Goal: Information Seeking & Learning: Check status

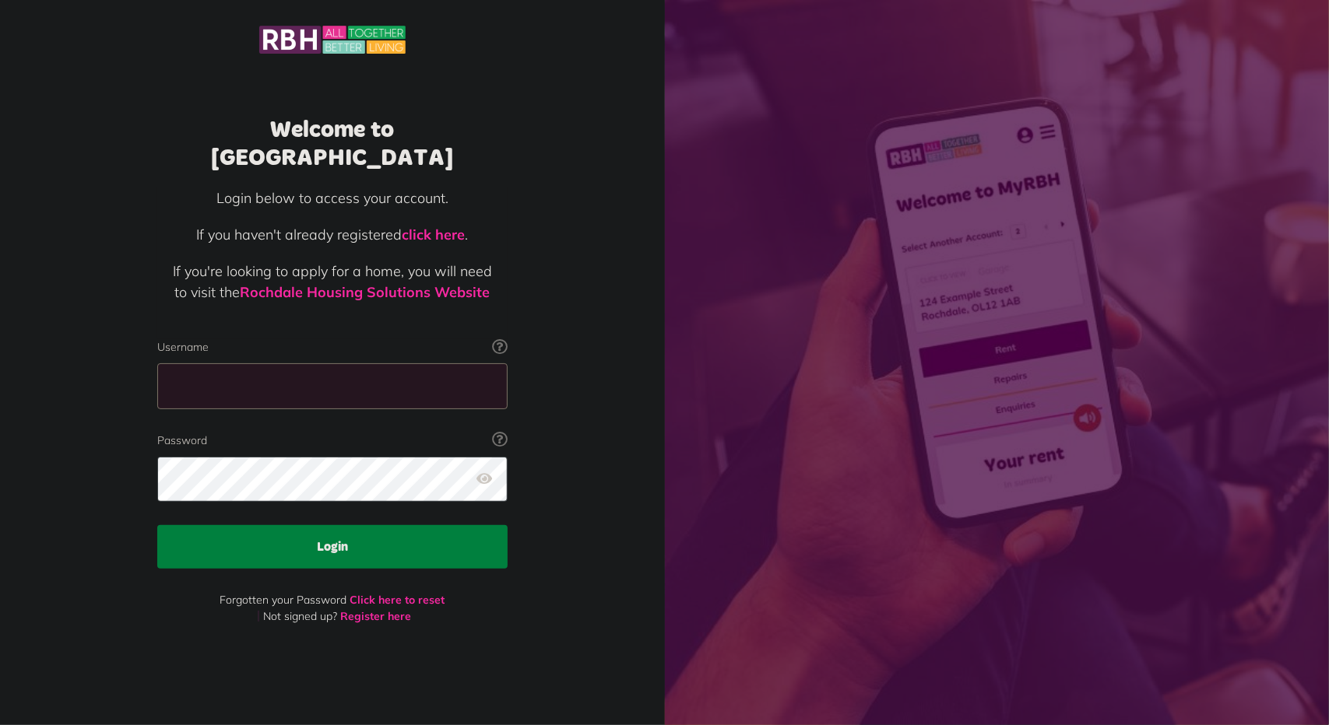
type input "**********"
click at [334, 525] on button "Login" at bounding box center [332, 547] width 350 height 44
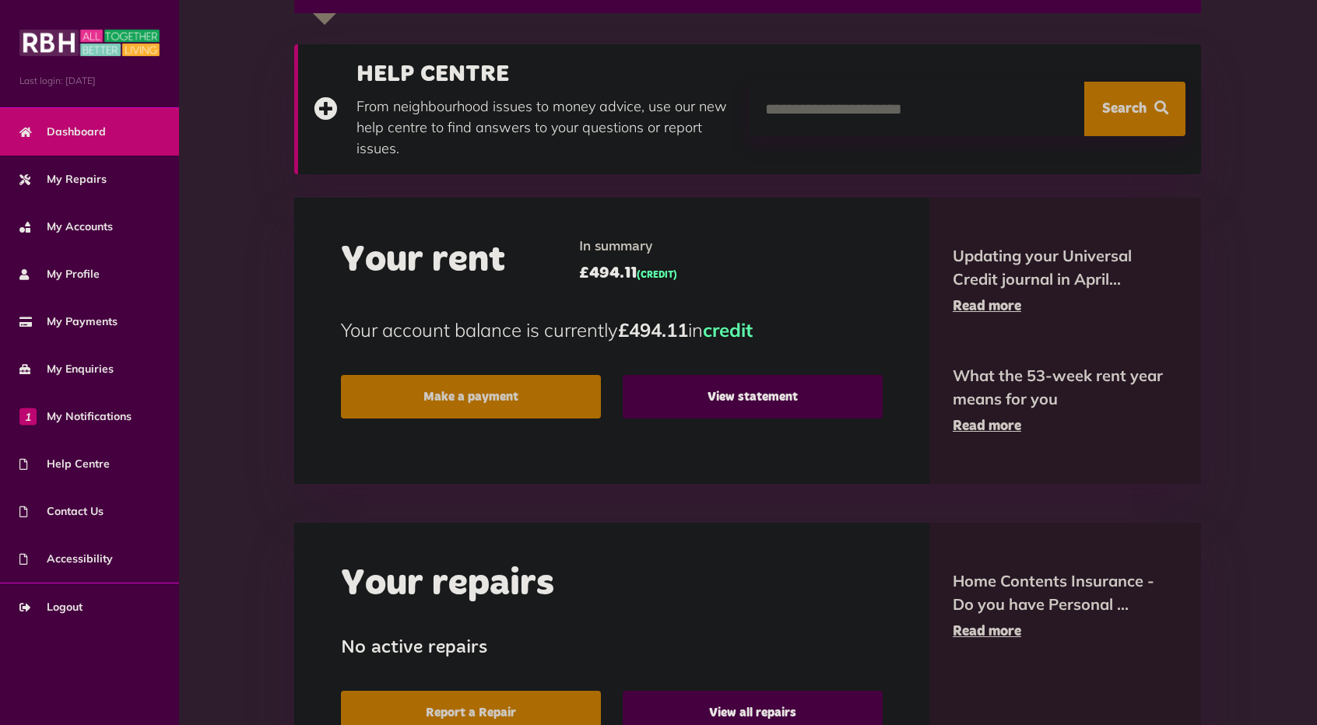
scroll to position [65, 0]
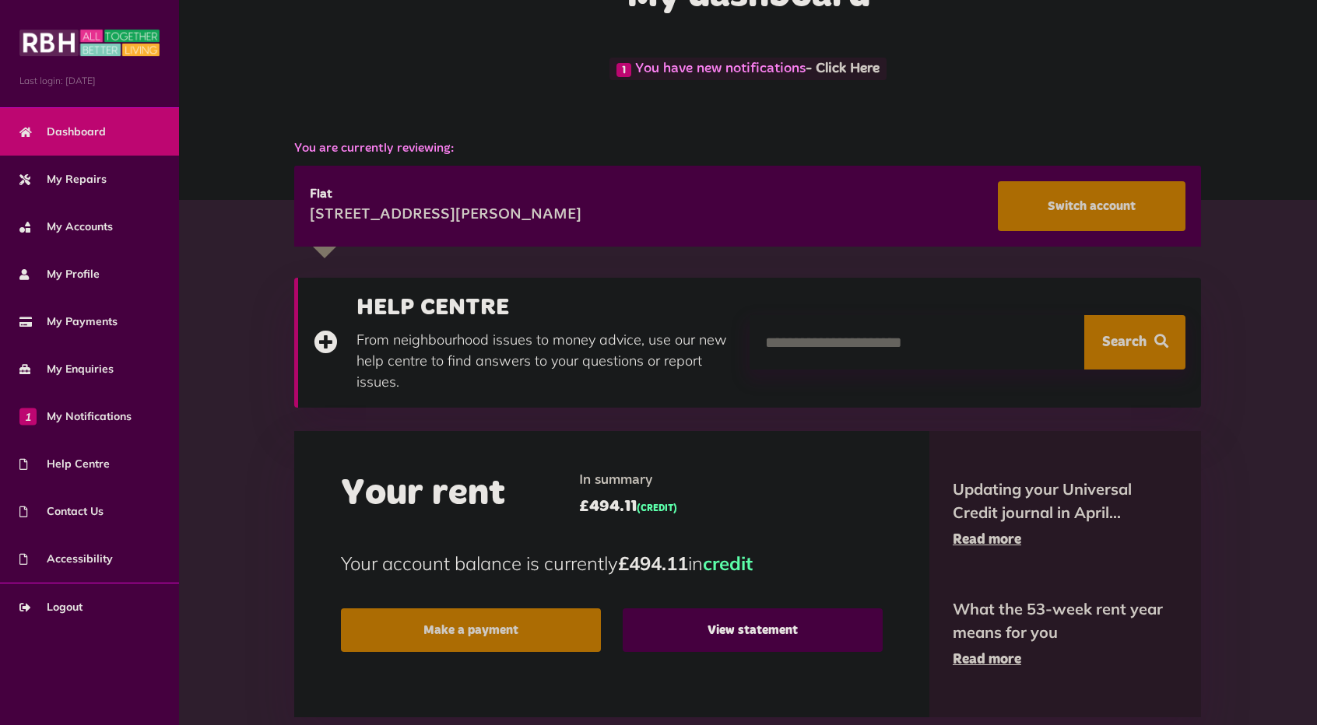
click at [321, 247] on div "[STREET_ADDRESS][PERSON_NAME] Switch account" at bounding box center [747, 206] width 907 height 81
click at [111, 235] on link "My Accounts" at bounding box center [89, 226] width 179 height 47
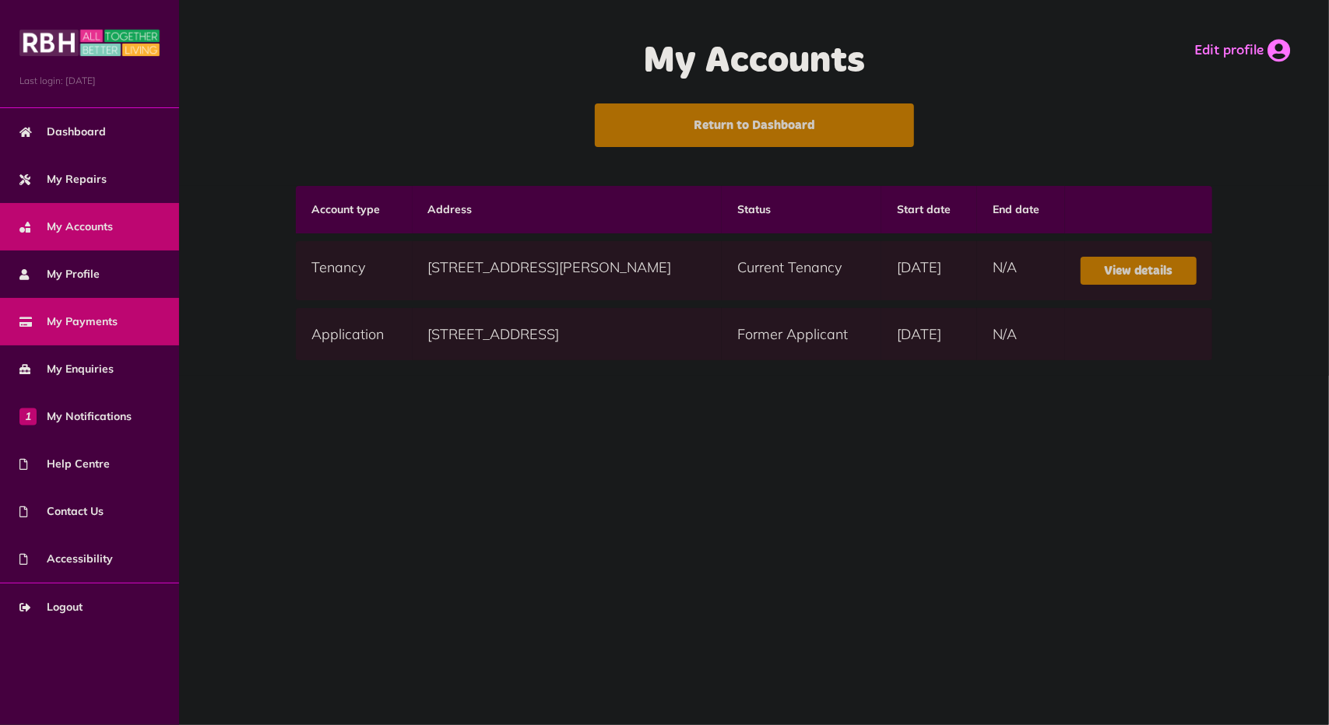
click at [117, 320] on link "My Payments" at bounding box center [89, 321] width 179 height 47
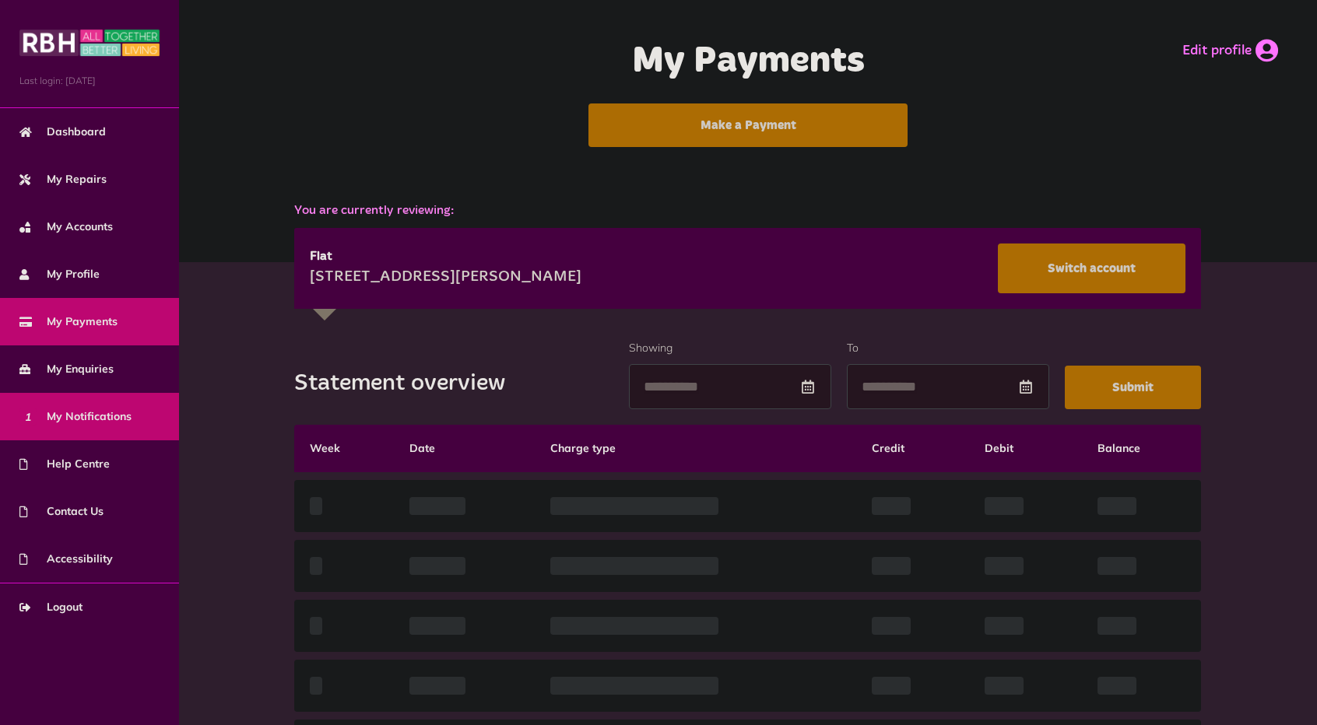
click at [92, 407] on link "1 My Notifications" at bounding box center [89, 416] width 179 height 47
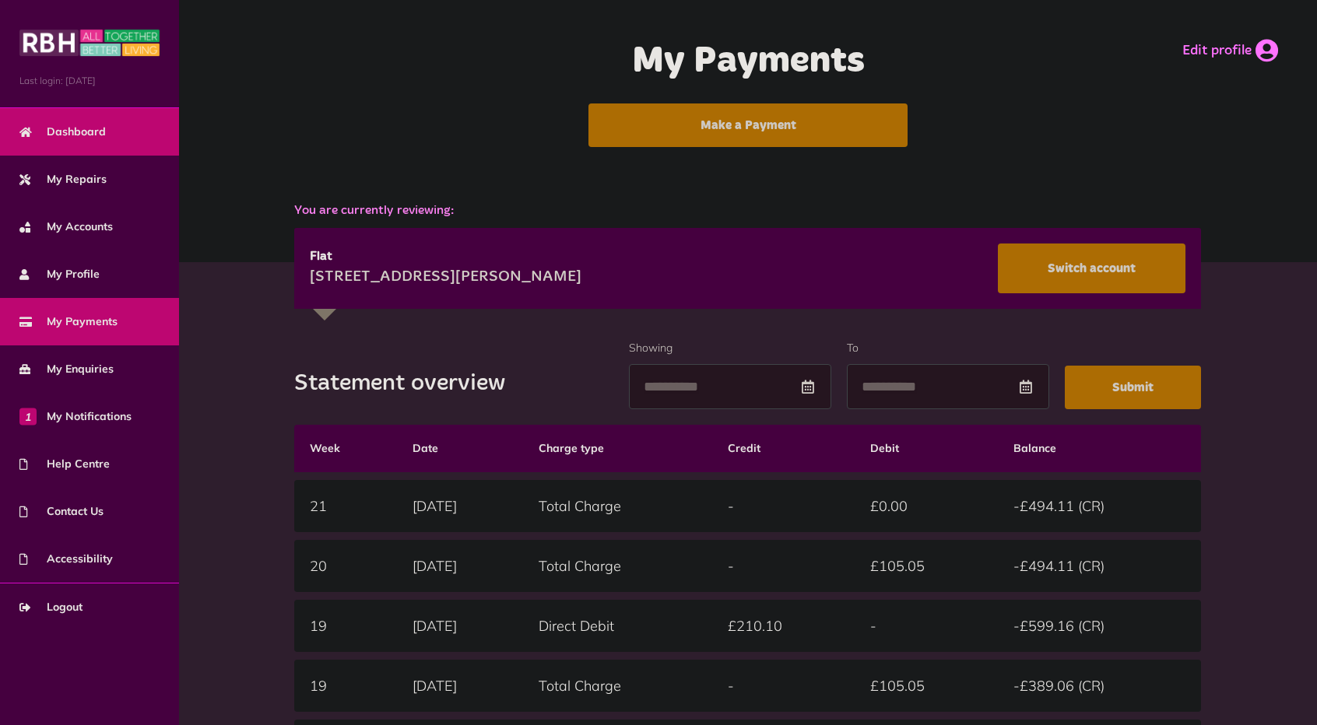
click at [67, 121] on link "Dashboard" at bounding box center [89, 131] width 179 height 47
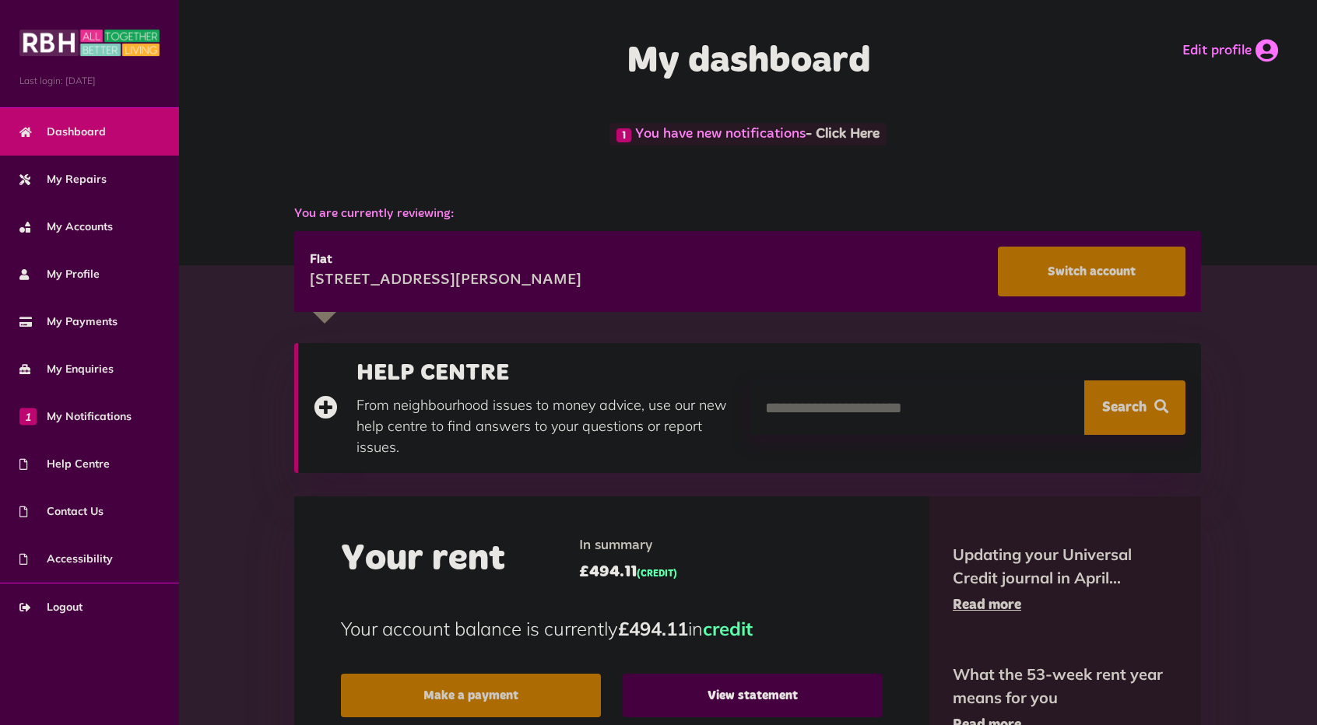
click at [73, 126] on span "Dashboard" at bounding box center [62, 132] width 86 height 16
click at [727, 137] on span "1 You have new notifications - Click Here" at bounding box center [747, 134] width 276 height 23
click at [836, 133] on link "- Click Here" at bounding box center [843, 135] width 74 height 14
click at [860, 130] on link "- Click Here" at bounding box center [843, 135] width 74 height 14
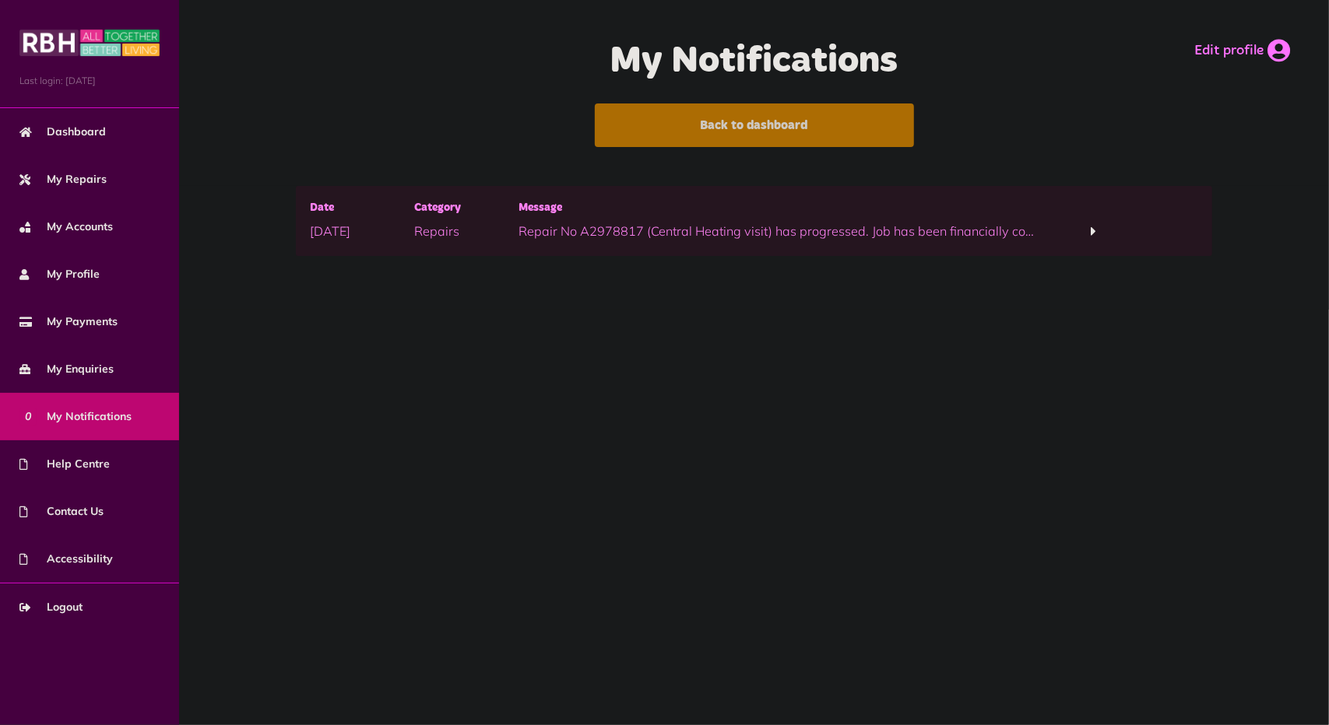
click at [1091, 230] on span at bounding box center [1092, 231] width 5 height 14
click at [725, 252] on link "click here" at bounding box center [719, 251] width 55 height 16
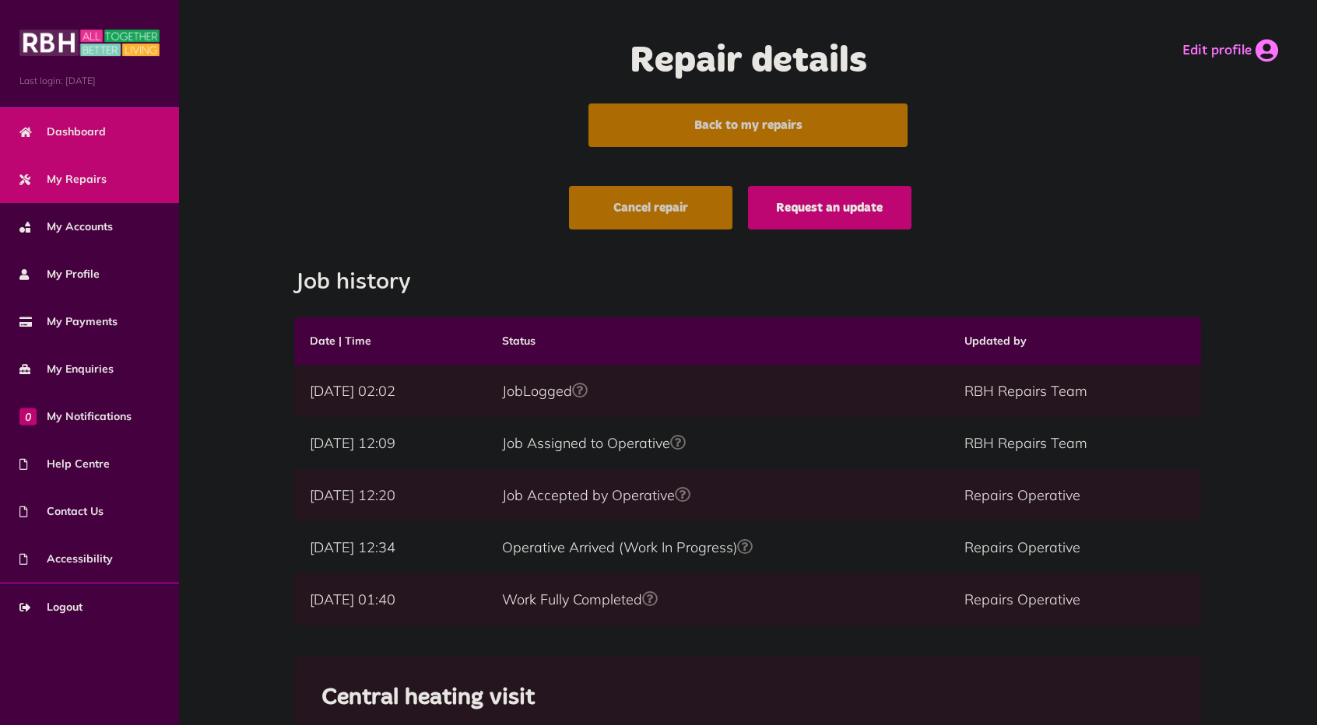
click at [61, 133] on span "Dashboard" at bounding box center [62, 132] width 86 height 16
